Goal: Information Seeking & Learning: Learn about a topic

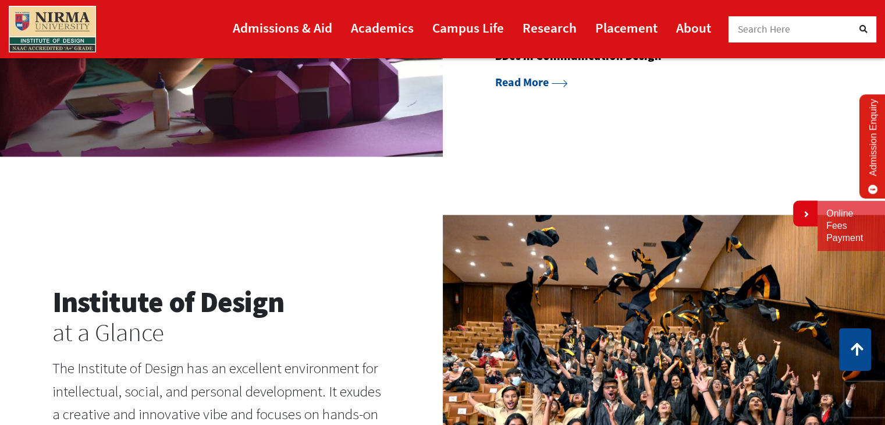
scroll to position [1338, 0]
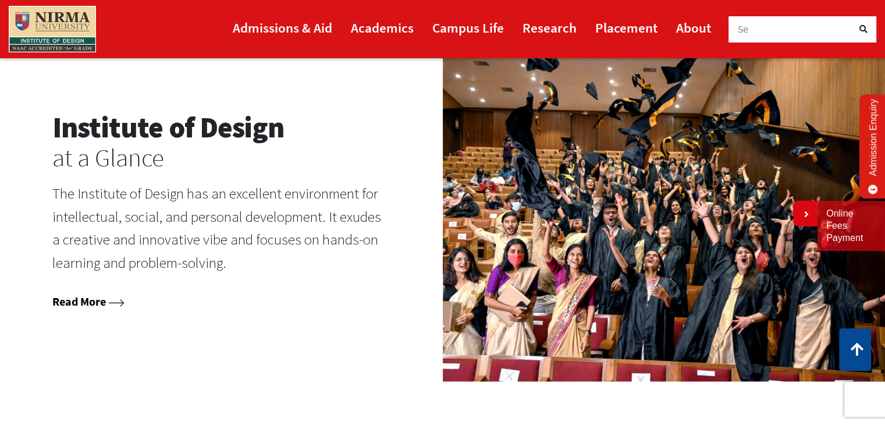
click at [77, 301] on link "Read More" at bounding box center [88, 301] width 72 height 15
click at [88, 305] on link "Read More" at bounding box center [88, 301] width 72 height 15
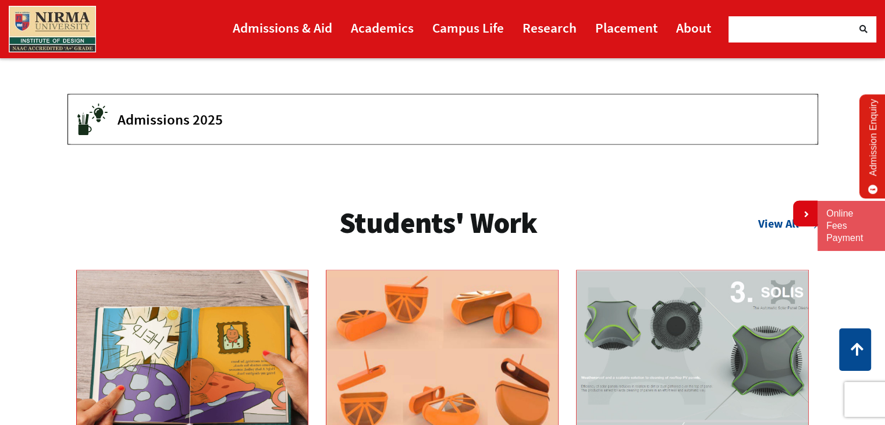
scroll to position [1687, 0]
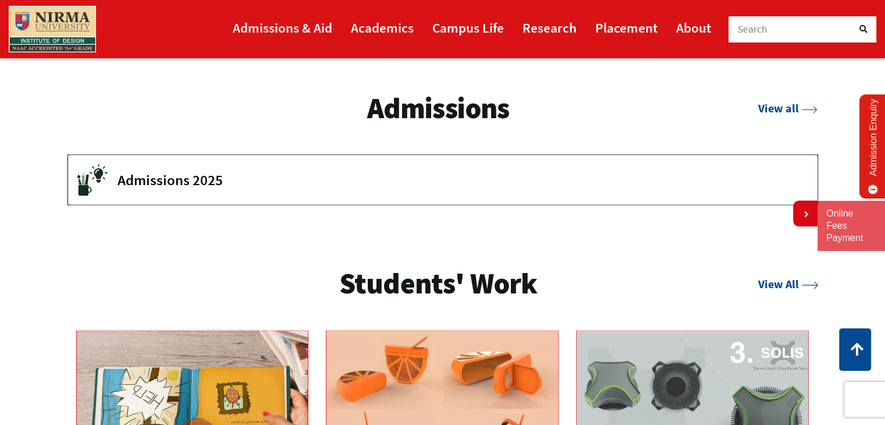
click at [174, 176] on span "Admissions 2025" at bounding box center [458, 179] width 682 height 17
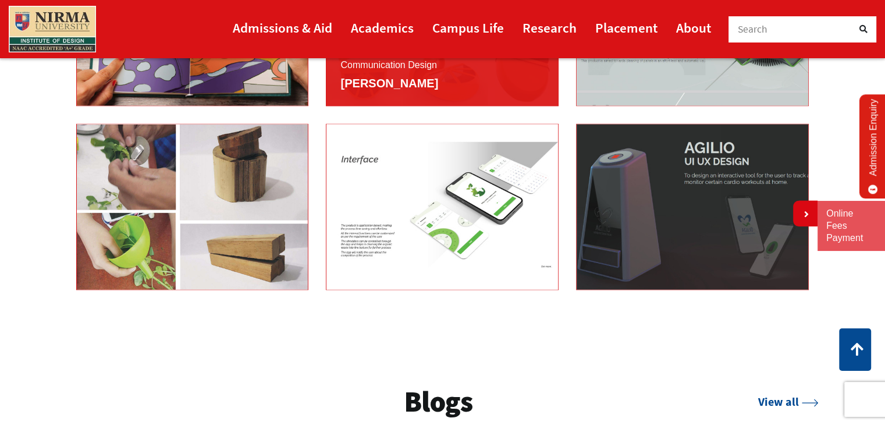
scroll to position [2148, 0]
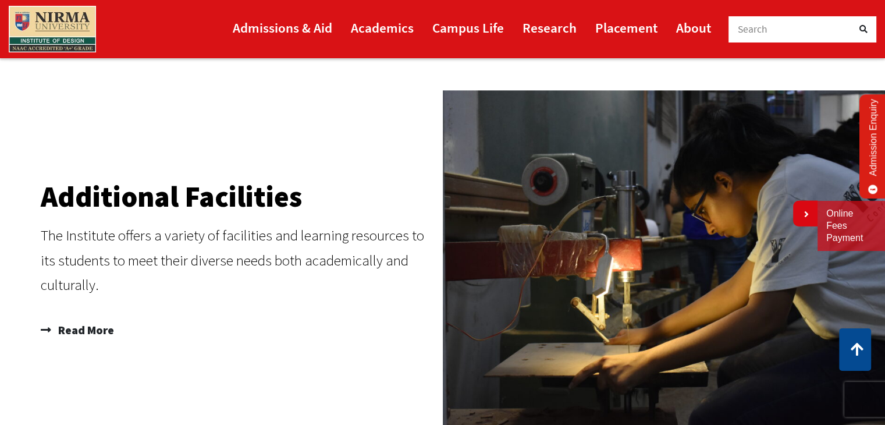
scroll to position [1512, 0]
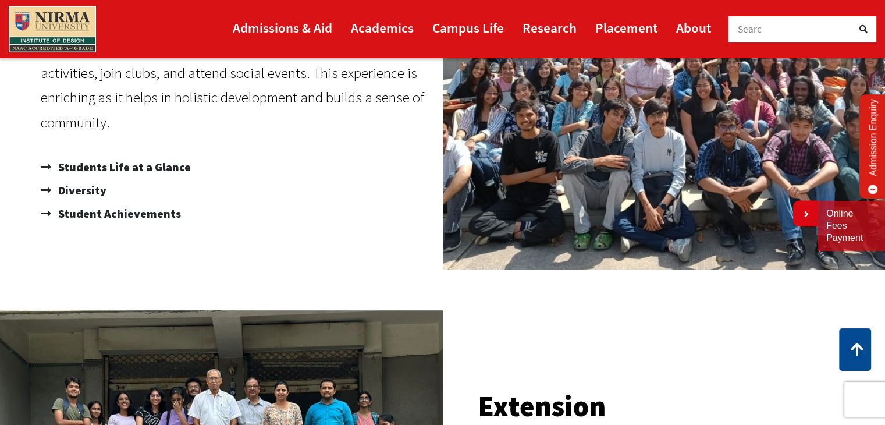
scroll to position [698, 0]
